Goal: Information Seeking & Learning: Learn about a topic

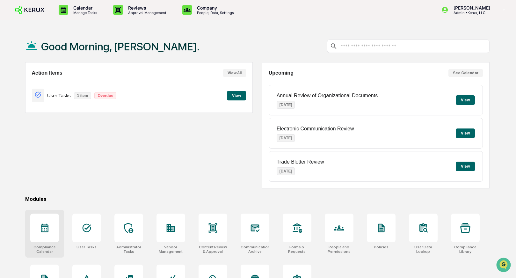
click at [46, 227] on icon at bounding box center [45, 228] width 10 height 10
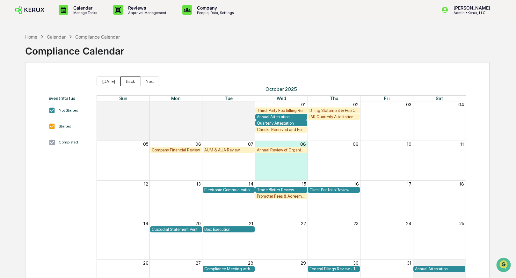
click at [130, 82] on button "Back" at bounding box center [131, 82] width 20 height 10
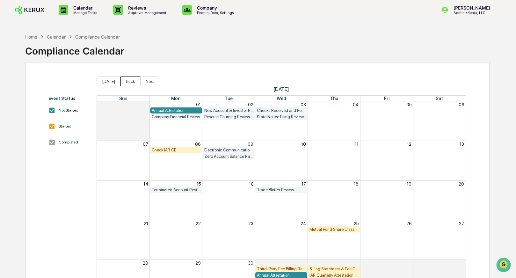
click at [130, 82] on button "Back" at bounding box center [131, 82] width 20 height 10
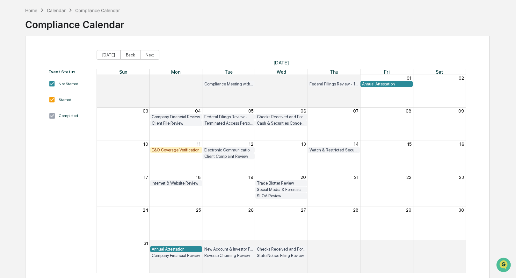
scroll to position [36, 0]
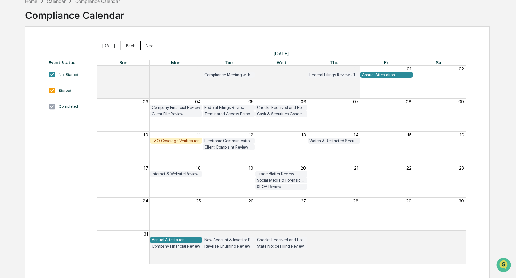
click at [148, 44] on button "Next" at bounding box center [149, 46] width 19 height 10
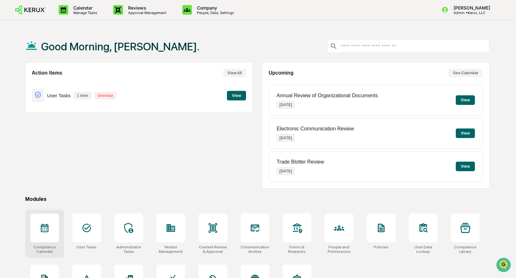
click at [47, 222] on div at bounding box center [44, 228] width 29 height 29
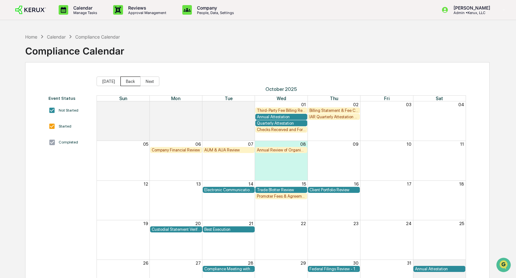
click at [126, 81] on button "Back" at bounding box center [131, 82] width 20 height 10
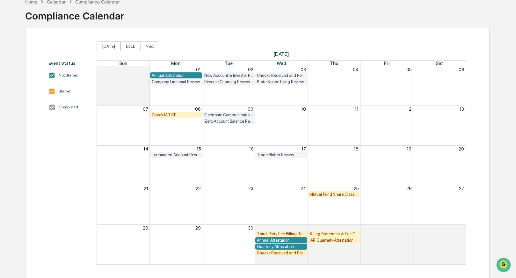
scroll to position [36, 0]
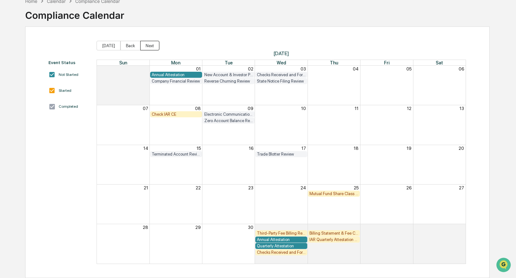
click at [153, 47] on button "Next" at bounding box center [149, 46] width 19 height 10
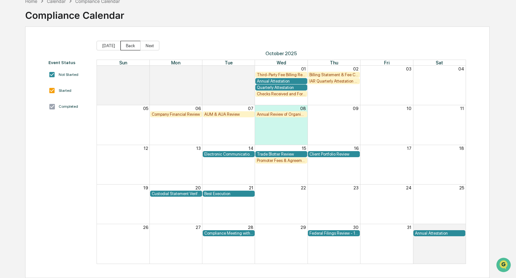
click at [132, 46] on button "Back" at bounding box center [131, 46] width 20 height 10
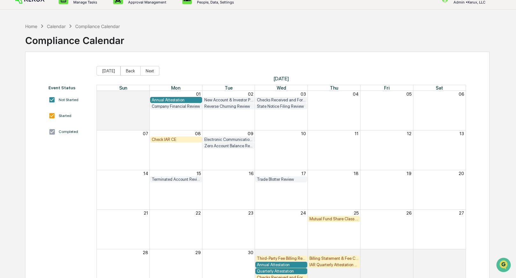
scroll to position [11, 0]
click at [147, 71] on button "Next" at bounding box center [149, 71] width 19 height 10
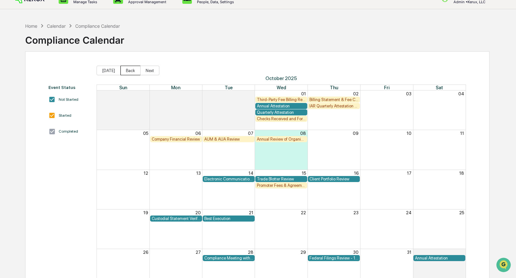
click at [131, 71] on button "Back" at bounding box center [131, 71] width 20 height 10
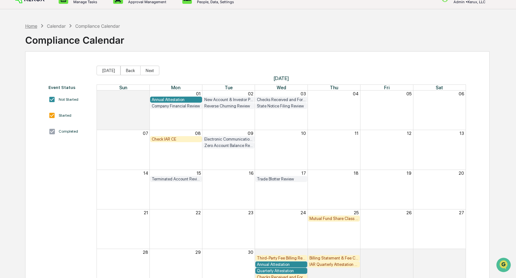
click at [33, 27] on div "Home" at bounding box center [31, 25] width 12 height 5
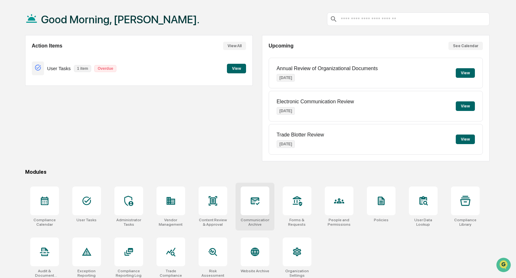
scroll to position [32, 0]
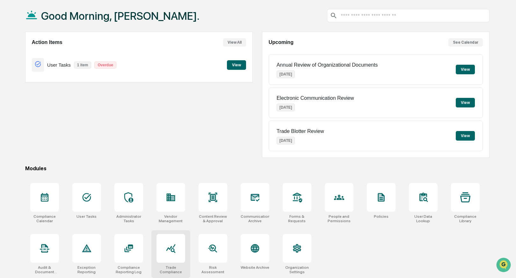
click at [167, 250] on icon at bounding box center [170, 248] width 9 height 9
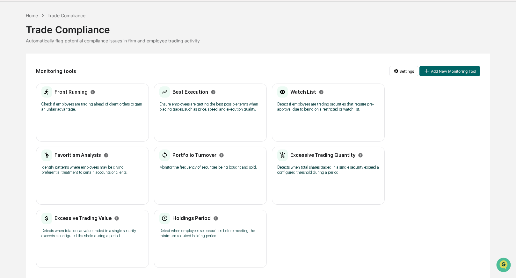
click at [201, 220] on div "Holdings Period Detect when employees sell securities before meeting the minimu…" at bounding box center [210, 228] width 102 height 30
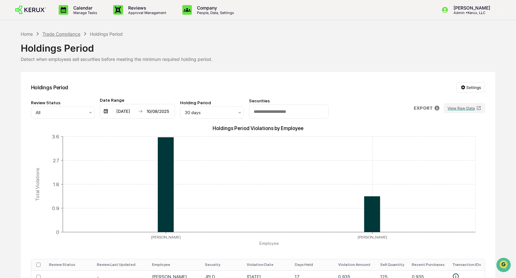
click at [60, 33] on div "Trade Compliance" at bounding box center [61, 33] width 38 height 5
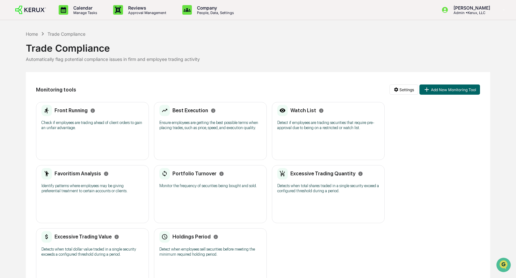
click at [341, 194] on p "Detects when total shares traded in a single security exceed a configured thres…" at bounding box center [328, 188] width 102 height 10
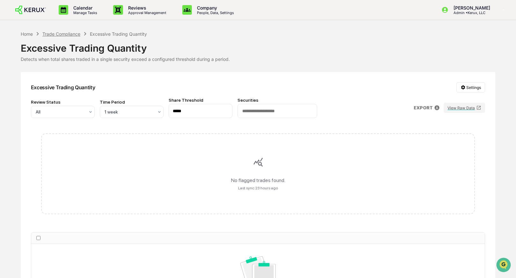
click at [66, 33] on div "Trade Compliance" at bounding box center [61, 33] width 38 height 5
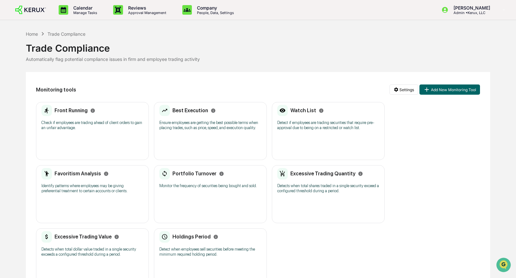
click at [86, 190] on p "Identify patterns where employees may be giving preferential treatment to certa…" at bounding box center [92, 188] width 102 height 10
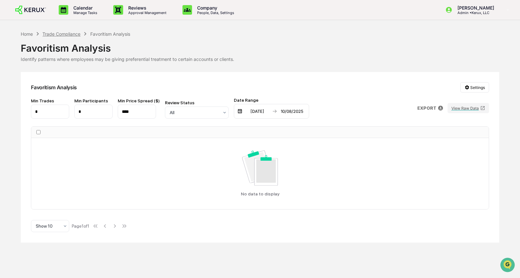
click at [66, 34] on div "Trade Compliance" at bounding box center [61, 33] width 38 height 5
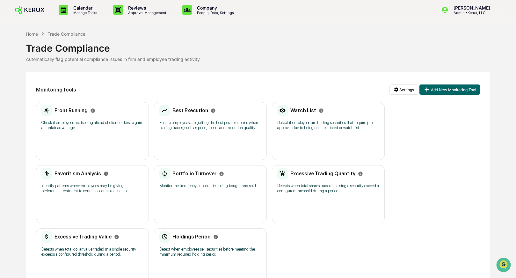
click at [185, 188] on p "Monitor the frequency of securities being bought and sold." at bounding box center [210, 185] width 102 height 5
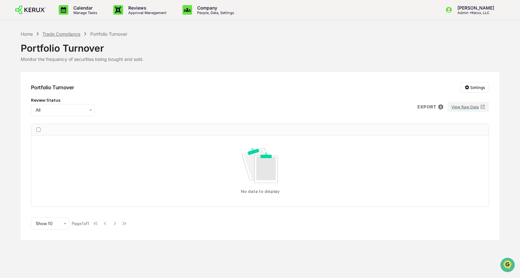
click at [50, 34] on div "Trade Compliance" at bounding box center [61, 33] width 38 height 5
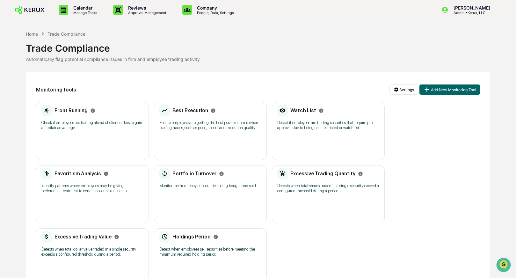
click at [222, 179] on div "Portfolio Turnover" at bounding box center [191, 173] width 65 height 11
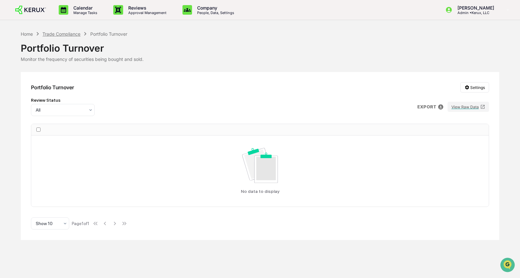
click at [54, 32] on div "Trade Compliance" at bounding box center [61, 33] width 38 height 5
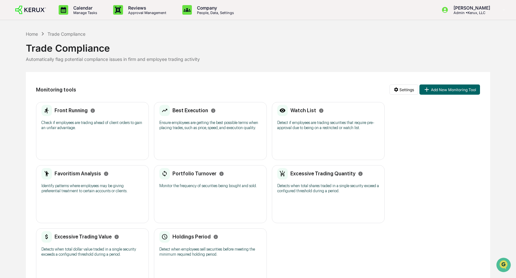
click at [317, 150] on div "Watch List Detect if employees are trading securities that require pre-approval…" at bounding box center [328, 131] width 113 height 58
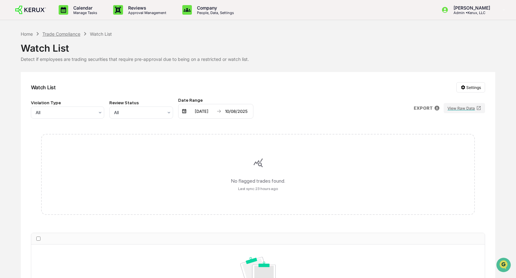
click at [65, 34] on div "Trade Compliance" at bounding box center [61, 33] width 38 height 5
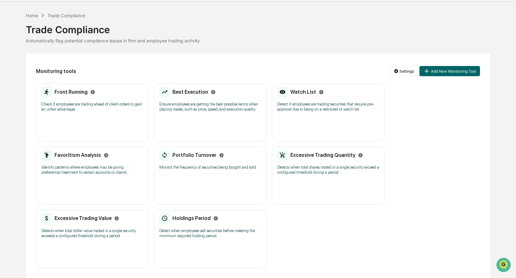
scroll to position [28, 0]
click at [94, 234] on p "Detects when total dollar value traded in a single security exceeds a configure…" at bounding box center [92, 233] width 102 height 10
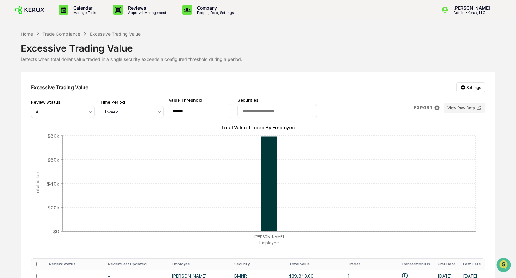
click at [75, 33] on div "Trade Compliance" at bounding box center [61, 33] width 38 height 5
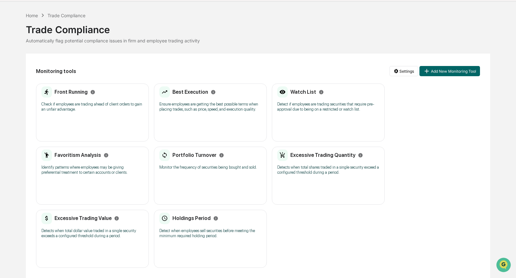
scroll to position [28, 0]
click at [315, 186] on div "Excessive Trading Quantity Detects when total shares traded in a single securit…" at bounding box center [328, 176] width 113 height 58
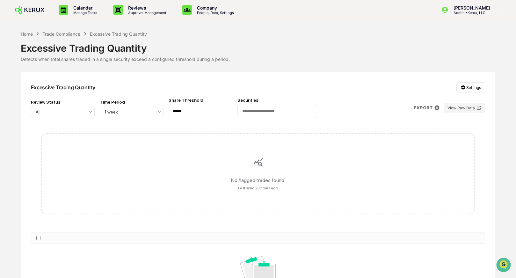
click at [67, 33] on div "Trade Compliance" at bounding box center [61, 33] width 38 height 5
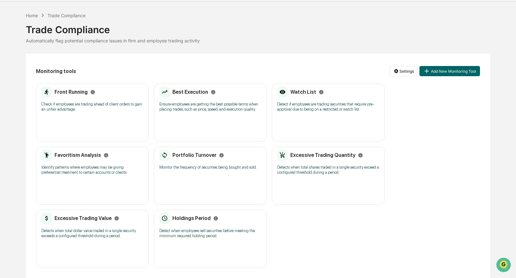
scroll to position [28, 0]
click at [209, 219] on div "Holdings Period" at bounding box center [188, 218] width 59 height 11
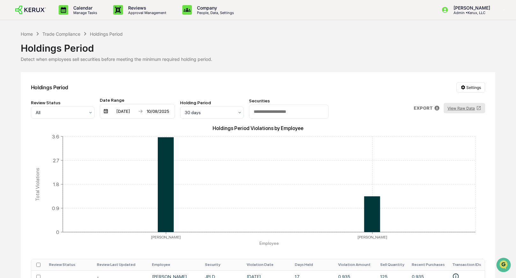
click at [455, 107] on button "View Raw Data" at bounding box center [464, 108] width 41 height 10
click at [27, 34] on div "Home" at bounding box center [27, 33] width 12 height 5
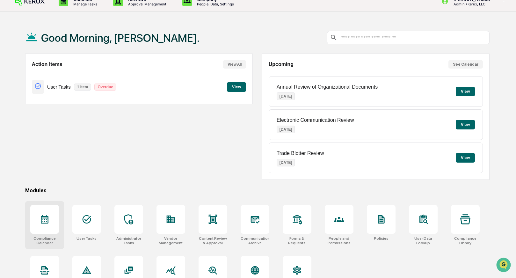
scroll to position [10, 0]
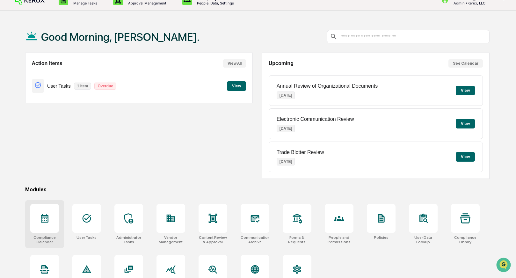
click at [50, 219] on div at bounding box center [44, 218] width 29 height 29
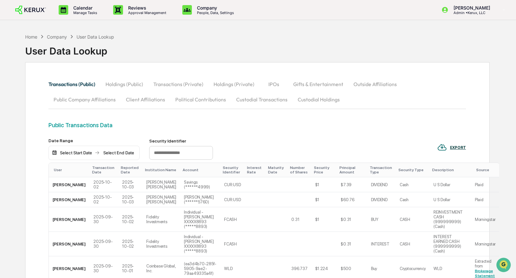
click at [54, 36] on div "Company" at bounding box center [57, 36] width 20 height 5
click at [31, 38] on div "Home" at bounding box center [31, 36] width 12 height 5
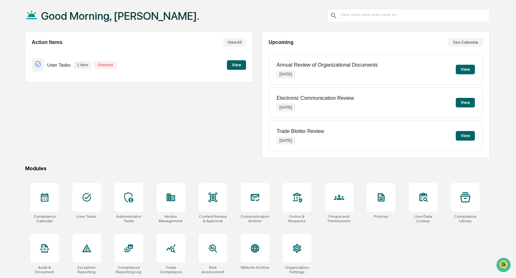
scroll to position [32, 0]
click at [164, 249] on div at bounding box center [171, 248] width 29 height 29
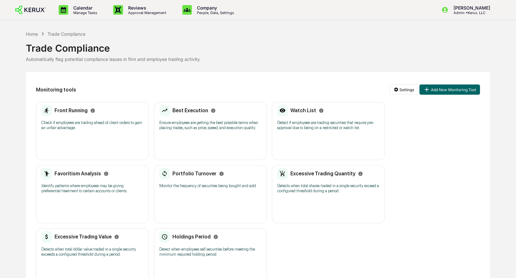
click at [215, 249] on div "Holdings Period Detect when employees sell securities before meeting the minimu…" at bounding box center [210, 246] width 102 height 30
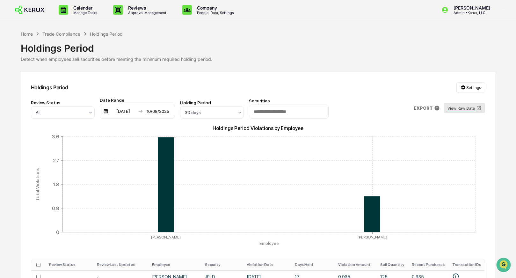
click at [464, 109] on button "View Raw Data" at bounding box center [464, 108] width 41 height 10
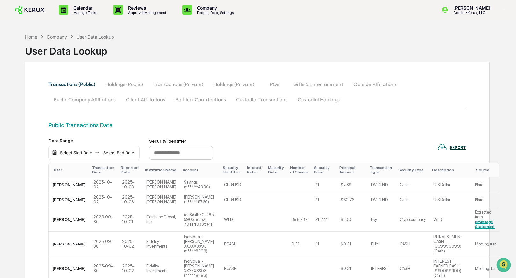
click at [170, 84] on button "Transactions (Private)" at bounding box center [178, 84] width 60 height 15
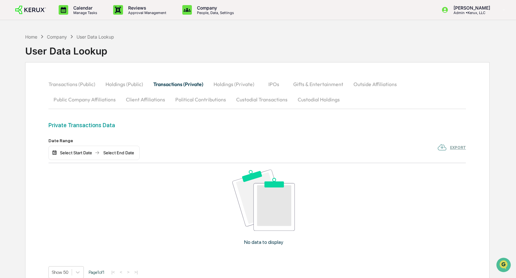
click at [190, 102] on button "Political Contributions" at bounding box center [200, 99] width 61 height 15
click at [55, 38] on div "Company" at bounding box center [57, 36] width 20 height 5
click at [34, 37] on div "Home" at bounding box center [31, 36] width 12 height 5
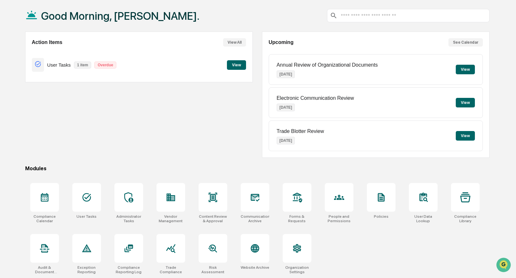
scroll to position [32, 0]
click at [168, 248] on icon at bounding box center [170, 248] width 9 height 9
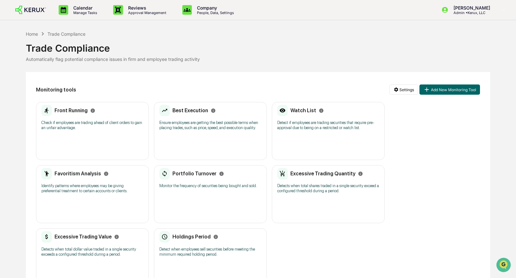
click at [217, 128] on p "Ensure employees are getting the best possible terms when placing trades, such …" at bounding box center [210, 125] width 102 height 10
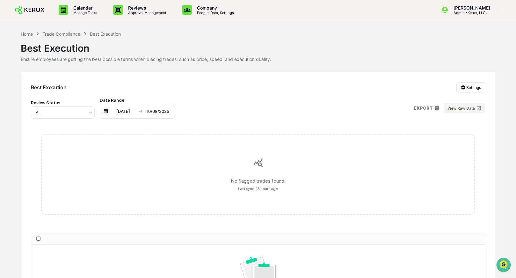
click at [71, 35] on div "Trade Compliance" at bounding box center [61, 33] width 38 height 5
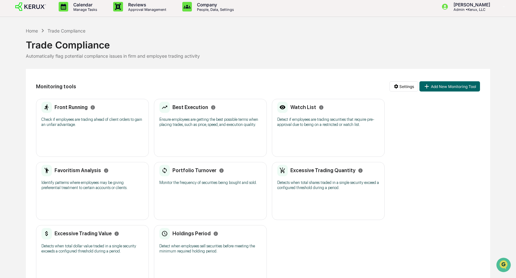
scroll to position [15, 0]
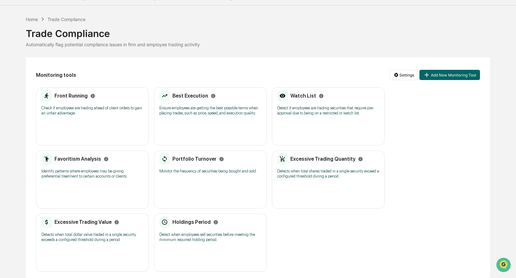
click at [190, 236] on div "Holdings Period Detect when employees sell securities before meeting the minimu…" at bounding box center [210, 231] width 102 height 30
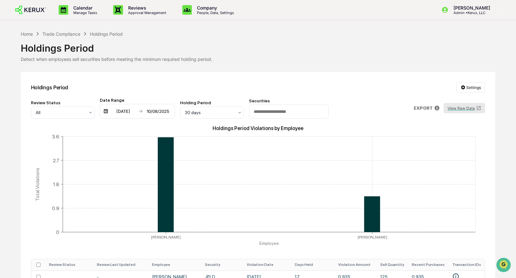
click at [461, 107] on button "View Raw Data" at bounding box center [464, 108] width 41 height 10
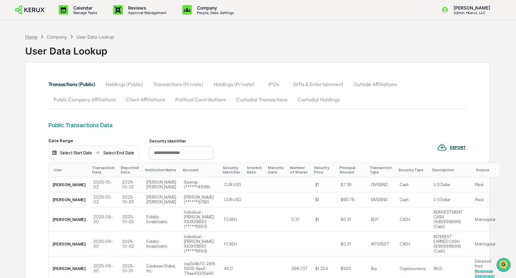
click at [28, 36] on div "Home" at bounding box center [31, 36] width 12 height 5
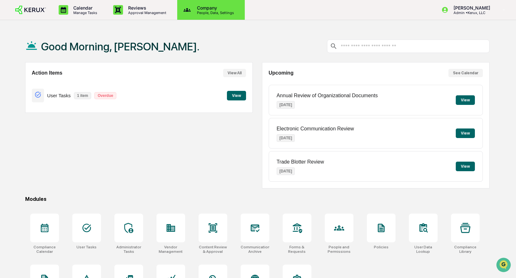
click at [201, 10] on p "Company" at bounding box center [214, 7] width 45 height 5
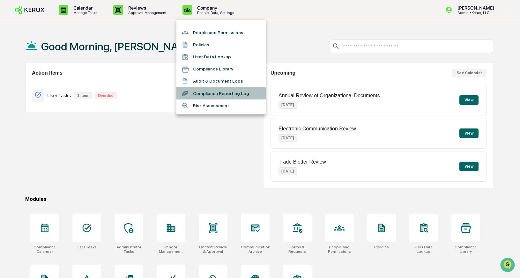
click at [207, 93] on li "Compliance Reporting Log" at bounding box center [220, 93] width 89 height 12
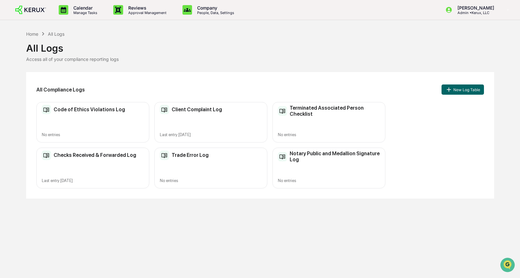
click at [94, 167] on div "Checks Received & Forwarded Log Last entry Sep 29, 2025" at bounding box center [92, 168] width 113 height 40
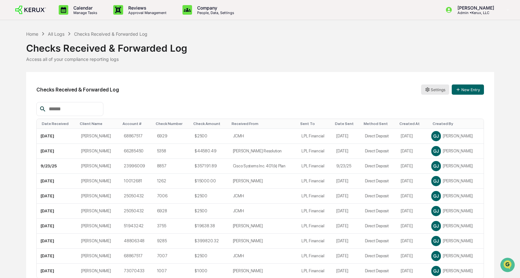
click at [432, 91] on html "Calendar Manage Tasks Reviews Approval Management Company People, Data, Setting…" at bounding box center [260, 139] width 520 height 278
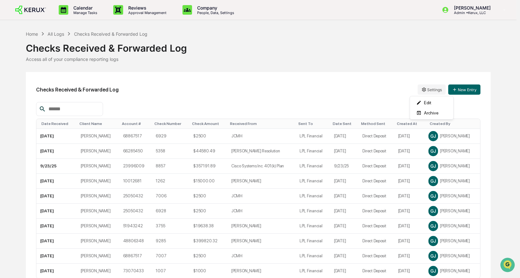
click at [289, 90] on html "Calendar Manage Tasks Reviews Approval Management Company People, Data, Setting…" at bounding box center [260, 139] width 520 height 278
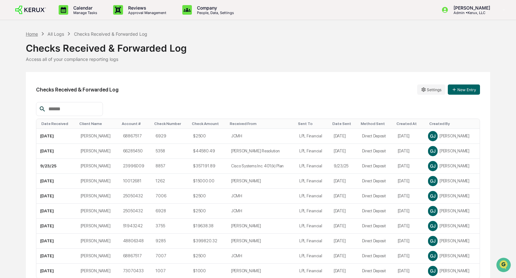
click at [31, 35] on div "Home" at bounding box center [32, 33] width 12 height 5
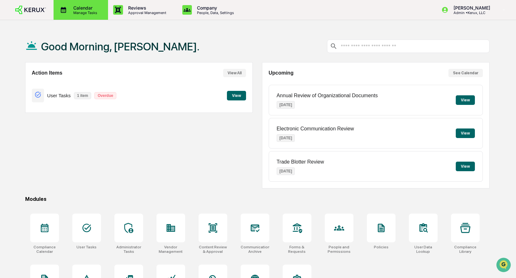
click at [79, 9] on p "Calendar" at bounding box center [84, 7] width 32 height 5
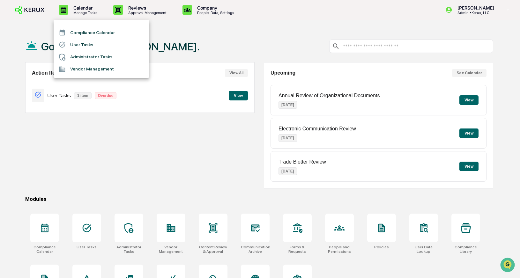
click at [77, 32] on li "Compliance Calendar" at bounding box center [102, 32] width 96 height 12
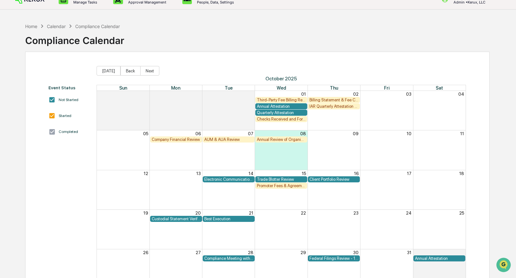
scroll to position [11, 0]
click at [128, 67] on button "Back" at bounding box center [131, 71] width 20 height 10
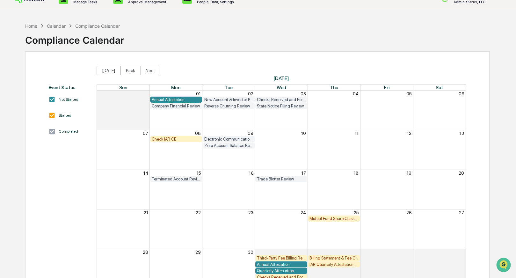
click at [57, 25] on div "Calendar" at bounding box center [56, 25] width 19 height 5
click at [29, 27] on div "Home" at bounding box center [31, 25] width 12 height 5
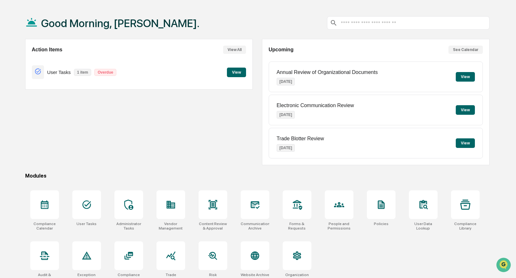
scroll to position [32, 0]
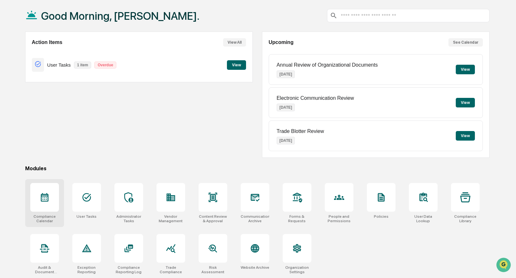
click at [48, 194] on icon at bounding box center [45, 197] width 8 height 9
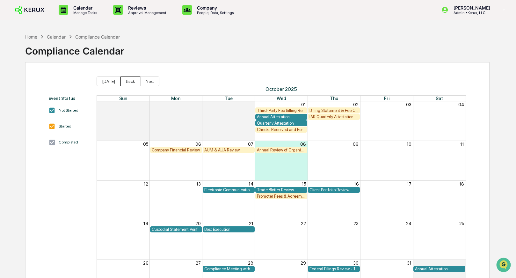
click at [126, 81] on button "Back" at bounding box center [131, 82] width 20 height 10
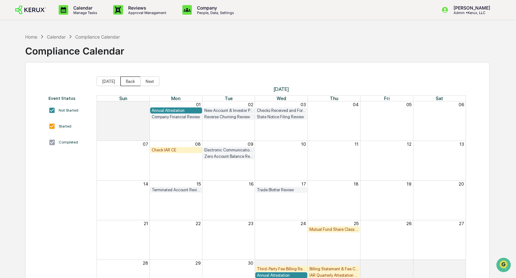
click at [126, 81] on button "Back" at bounding box center [131, 82] width 20 height 10
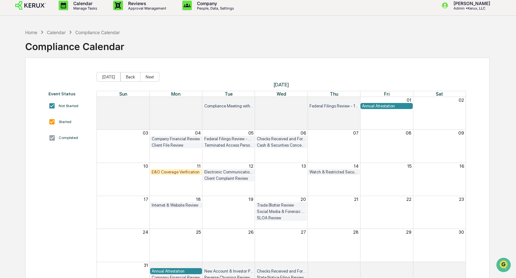
scroll to position [6, 0]
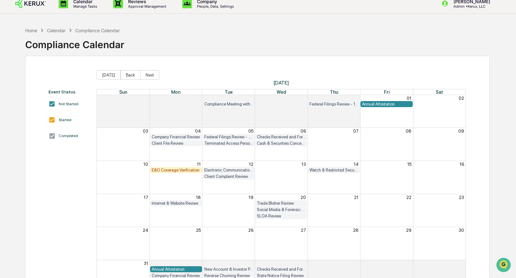
click at [271, 201] on div "Trade Blotter Review" at bounding box center [281, 203] width 49 height 5
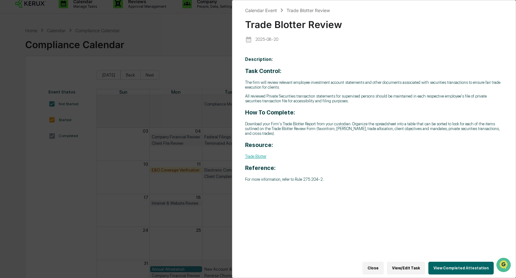
click at [400, 266] on button "View/Edit Task" at bounding box center [406, 268] width 38 height 13
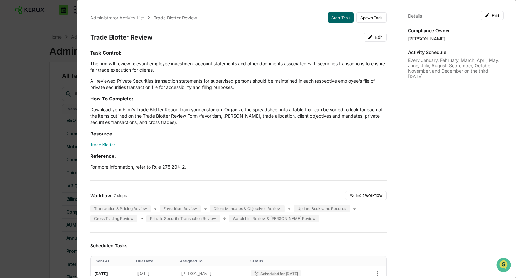
click at [47, 47] on div "Administrator Activity List Trade Blotter Review Start Task Spawn Task Trade Bl…" at bounding box center [258, 139] width 516 height 278
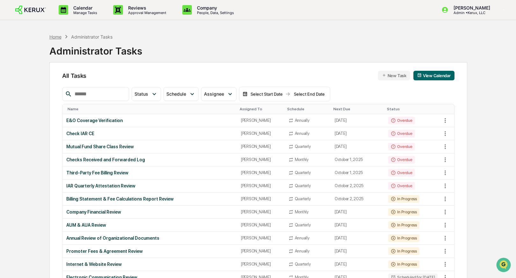
click at [50, 34] on div "Home" at bounding box center [55, 36] width 12 height 5
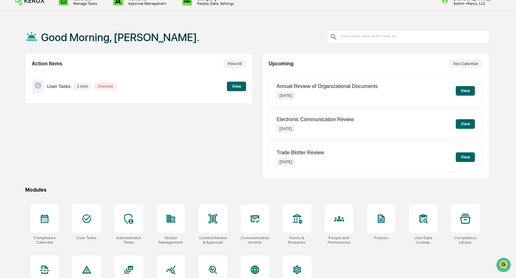
scroll to position [32, 0]
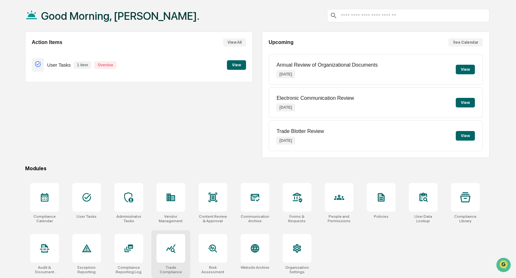
click at [170, 249] on icon at bounding box center [171, 248] width 10 height 10
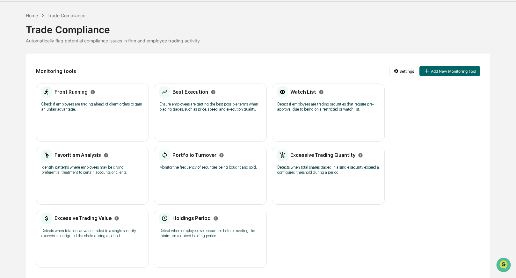
scroll to position [28, 0]
click at [306, 165] on p "Detects when total shares traded in a single security exceed a configured thres…" at bounding box center [328, 170] width 102 height 10
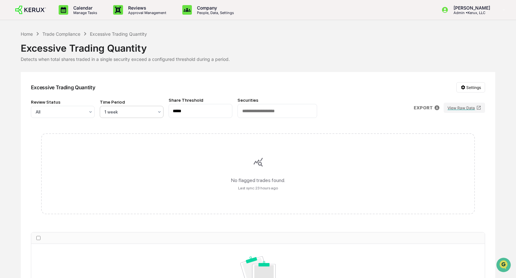
click at [159, 111] on icon at bounding box center [159, 111] width 5 height 5
click at [31, 33] on div "Home" at bounding box center [27, 33] width 12 height 5
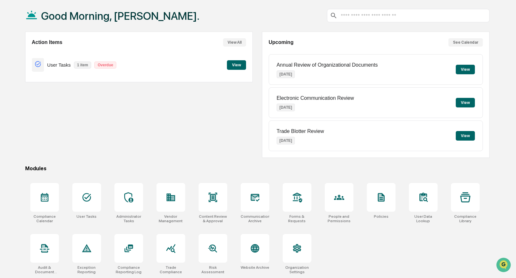
scroll to position [32, 0]
click at [40, 196] on icon at bounding box center [45, 197] width 10 height 10
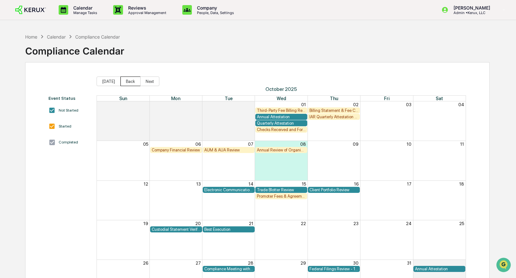
click at [133, 80] on button "Back" at bounding box center [131, 82] width 20 height 10
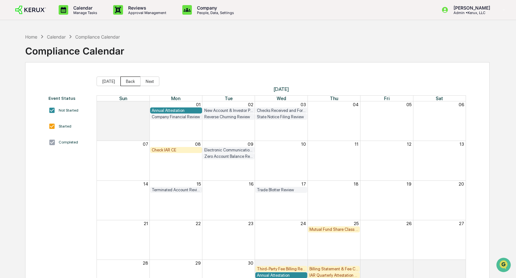
click at [133, 80] on button "Back" at bounding box center [131, 82] width 20 height 10
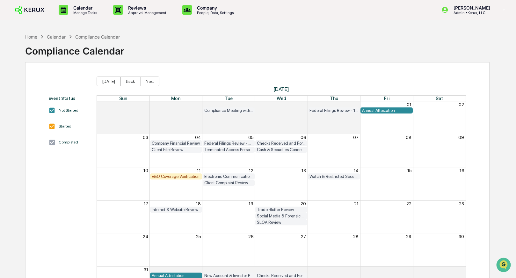
click at [273, 208] on div "Trade Blotter Review" at bounding box center [281, 209] width 49 height 5
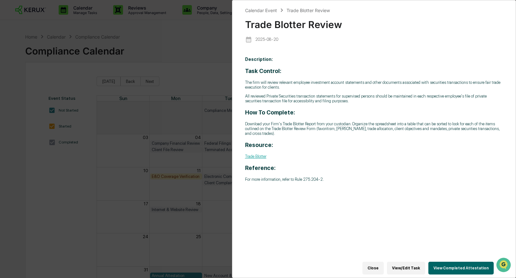
click at [406, 265] on button "View/Edit Task" at bounding box center [406, 268] width 38 height 13
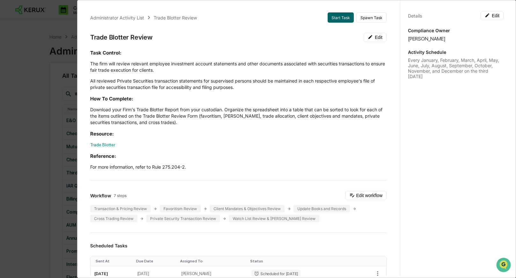
click at [54, 90] on div "Administrator Activity List Trade Blotter Review Start Task Spawn Task Trade Bl…" at bounding box center [258, 139] width 516 height 278
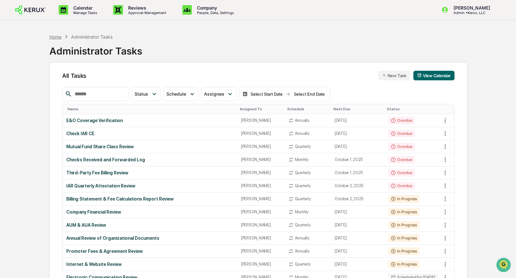
click at [52, 36] on div "Home" at bounding box center [55, 36] width 12 height 5
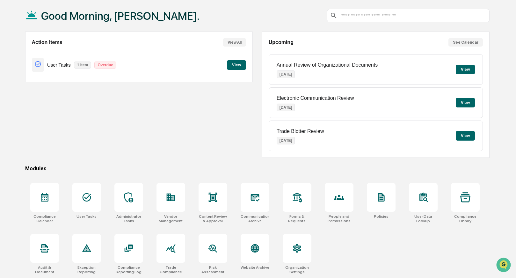
scroll to position [32, 0]
click at [174, 254] on div at bounding box center [171, 248] width 29 height 29
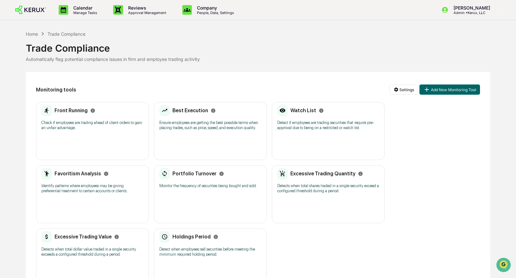
click at [64, 186] on div "Favoritism Analysis Identify patterns where employees may be giving preferentia…" at bounding box center [92, 183] width 102 height 30
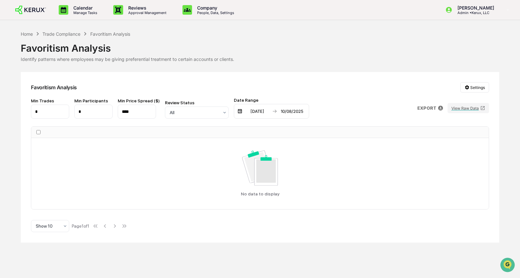
click at [256, 113] on div "[DATE]" at bounding box center [257, 111] width 27 height 5
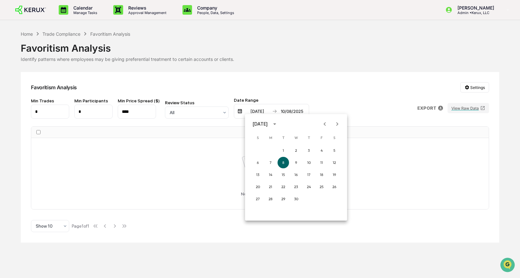
click at [335, 124] on icon "Next month" at bounding box center [336, 124] width 7 height 7
click at [335, 123] on icon "Next month" at bounding box center [336, 124] width 7 height 7
click at [320, 150] on button "1" at bounding box center [321, 150] width 11 height 11
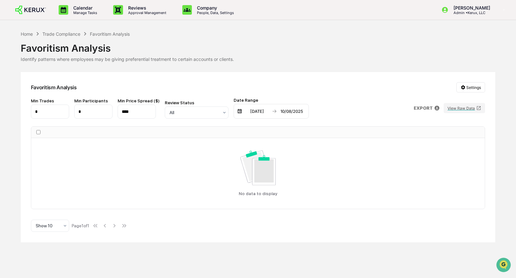
click at [295, 111] on div "10/08/2025" at bounding box center [291, 111] width 27 height 5
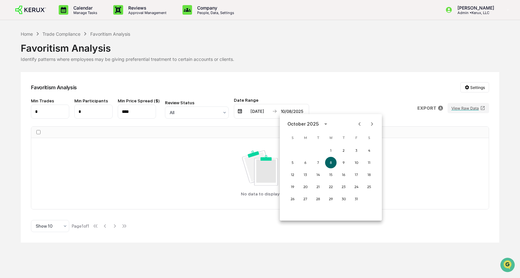
click at [358, 124] on icon "Previous month" at bounding box center [359, 124] width 2 height 4
click at [293, 214] on button "31" at bounding box center [292, 210] width 11 height 11
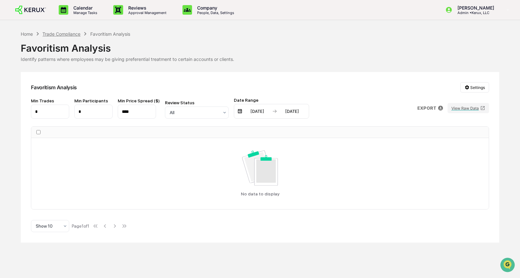
click at [50, 34] on div "Trade Compliance" at bounding box center [61, 33] width 38 height 5
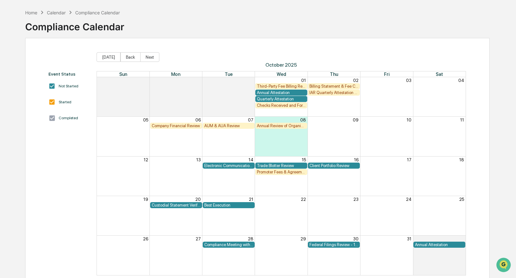
scroll to position [36, 0]
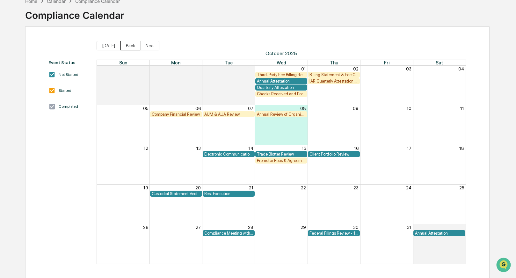
click at [133, 44] on button "Back" at bounding box center [131, 46] width 20 height 10
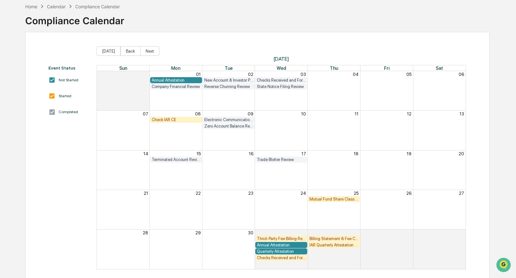
scroll to position [30, 0]
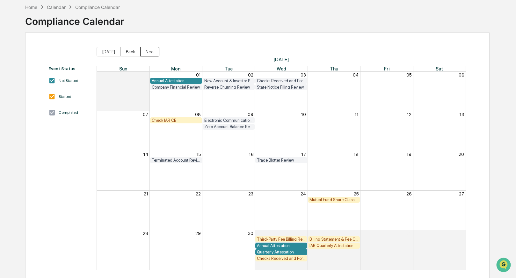
click at [150, 52] on button "Next" at bounding box center [149, 52] width 19 height 10
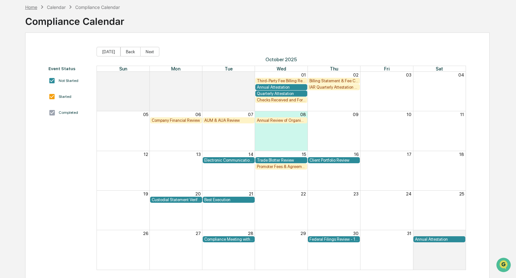
click at [36, 7] on div "Home" at bounding box center [31, 6] width 12 height 5
